Goal: Task Accomplishment & Management: Complete application form

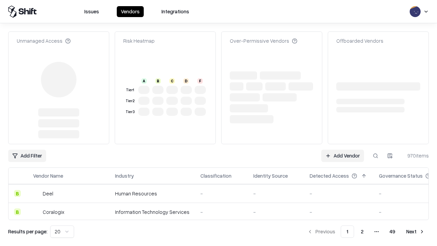
click at [342, 149] on link "Add Vendor" at bounding box center [342, 155] width 43 height 12
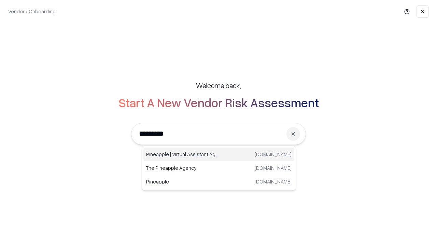
click at [219, 154] on div "Pineapple | Virtual Assistant Agency [DOMAIN_NAME]" at bounding box center [218, 154] width 151 height 14
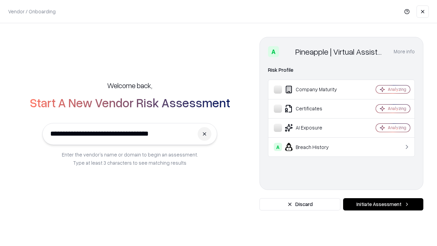
type input "**********"
click at [383, 204] on button "Initiate Assessment" at bounding box center [383, 204] width 80 height 12
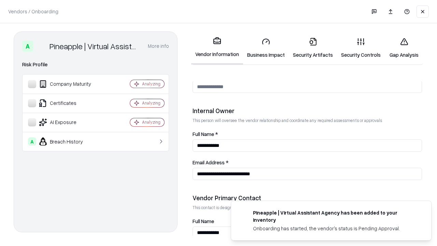
scroll to position [354, 0]
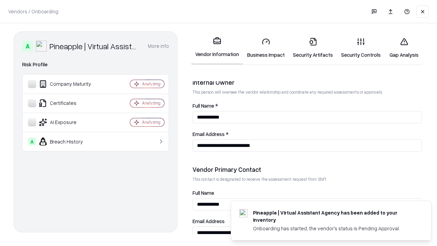
click at [313, 48] on link "Security Artifacts" at bounding box center [313, 48] width 48 height 32
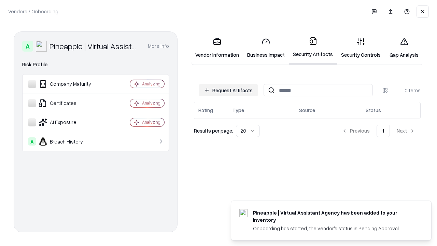
click at [228, 90] on button "Request Artifacts" at bounding box center [228, 90] width 59 height 12
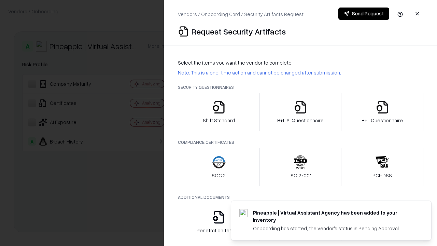
click at [382, 112] on icon "button" at bounding box center [382, 107] width 14 height 14
click at [300, 112] on icon "button" at bounding box center [301, 107] width 14 height 14
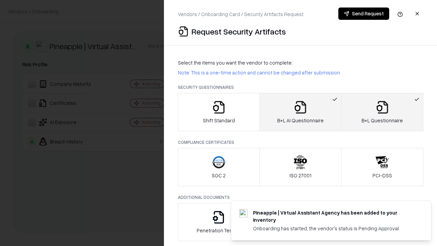
click at [364, 14] on button "Send Request" at bounding box center [363, 14] width 51 height 12
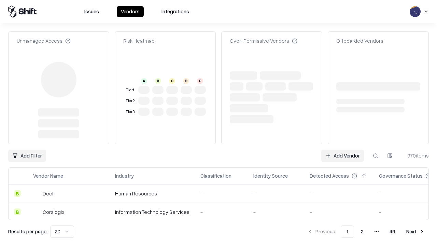
click at [342, 156] on link "Add Vendor" at bounding box center [342, 155] width 43 height 12
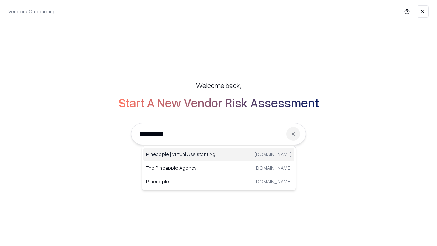
click at [219, 154] on div "Pineapple | Virtual Assistant Agency [DOMAIN_NAME]" at bounding box center [218, 154] width 151 height 14
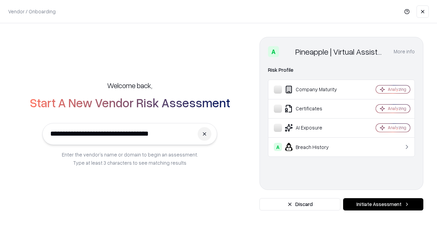
type input "**********"
click at [383, 204] on button "Initiate Assessment" at bounding box center [383, 204] width 80 height 12
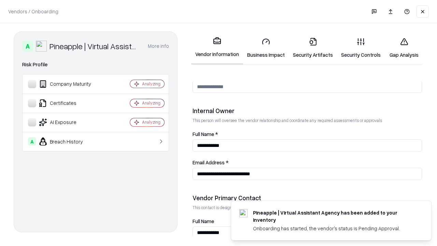
scroll to position [354, 0]
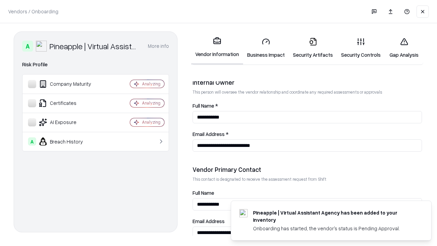
click at [404, 48] on link "Gap Analysis" at bounding box center [404, 48] width 39 height 32
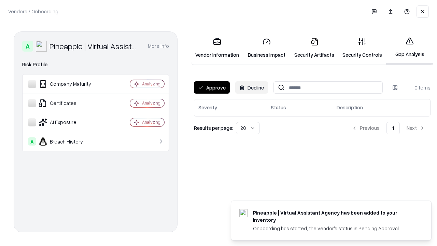
click at [212, 87] on button "Approve" at bounding box center [212, 87] width 36 height 12
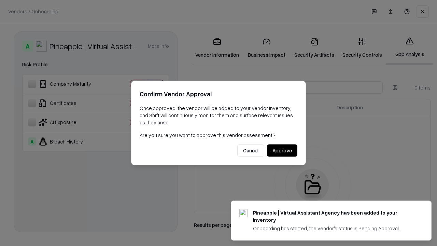
click at [282, 150] on button "Approve" at bounding box center [282, 150] width 30 height 12
